Goal: Transaction & Acquisition: Obtain resource

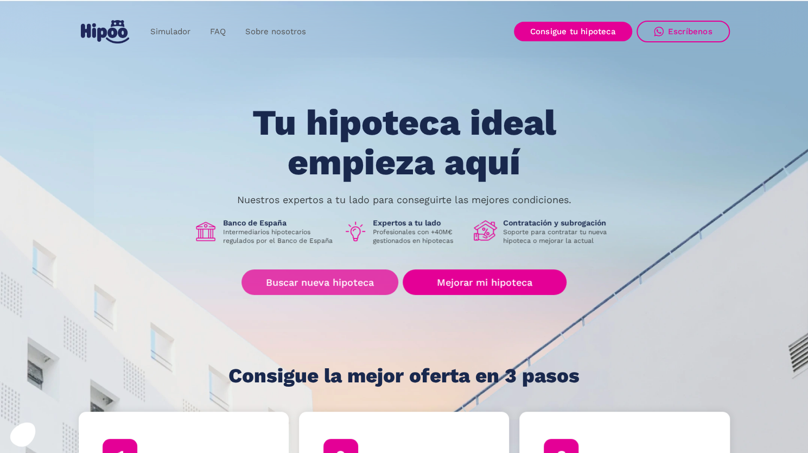
click at [310, 284] on link "Buscar nueva hipoteca" at bounding box center [319, 282] width 157 height 26
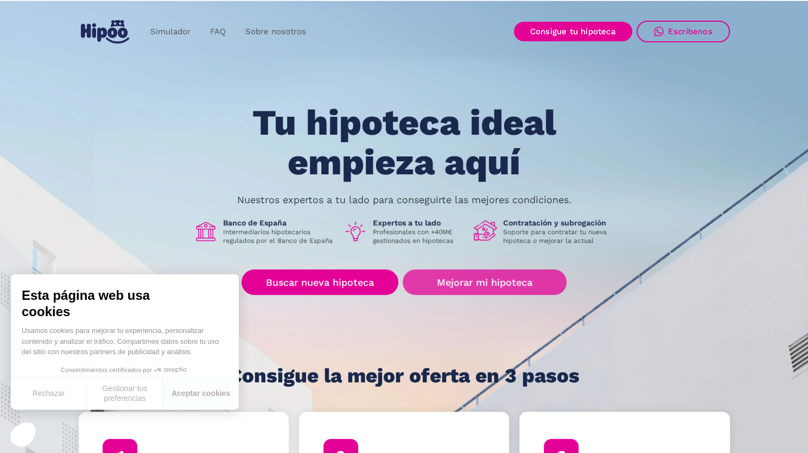
click at [513, 287] on link "Mejorar mi hipoteca" at bounding box center [484, 282] width 163 height 26
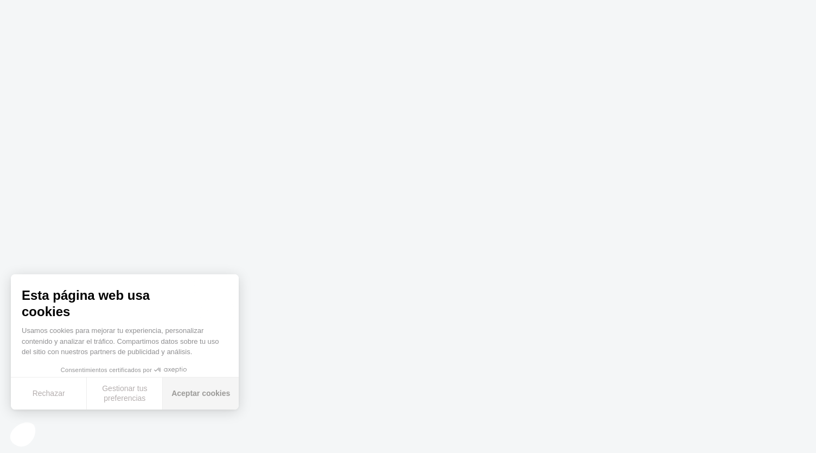
click at [214, 390] on button "Aceptar cookies" at bounding box center [201, 393] width 76 height 32
